Goal: Task Accomplishment & Management: Use online tool/utility

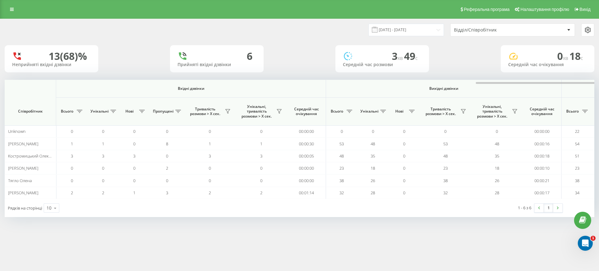
scroll to position [0, 281]
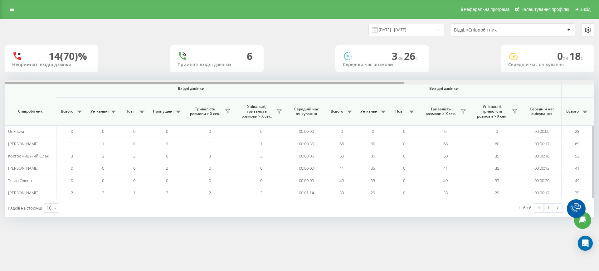
click at [564, 82] on div at bounding box center [299, 82] width 589 height 5
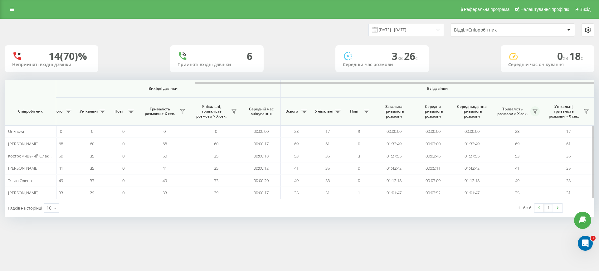
click at [534, 110] on icon at bounding box center [534, 111] width 5 height 5
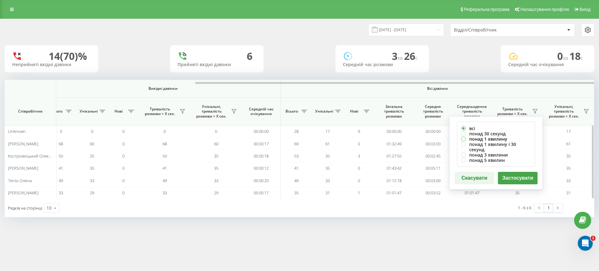
click at [494, 137] on label "понад 1 хвилину" at bounding box center [496, 138] width 70 height 5
radio input "true"
click at [514, 172] on button "Застосувати" at bounding box center [518, 178] width 40 height 12
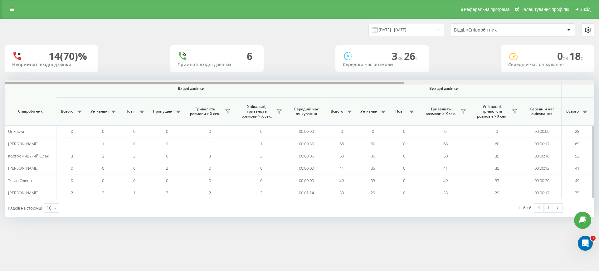
click at [546, 81] on div at bounding box center [299, 82] width 589 height 5
